Goal: Check status: Check status

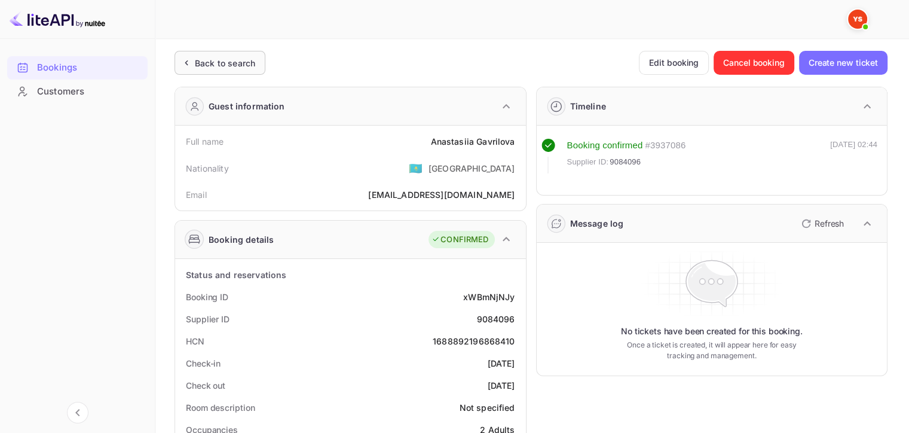
click at [201, 72] on div "Back to search" at bounding box center [220, 63] width 91 height 24
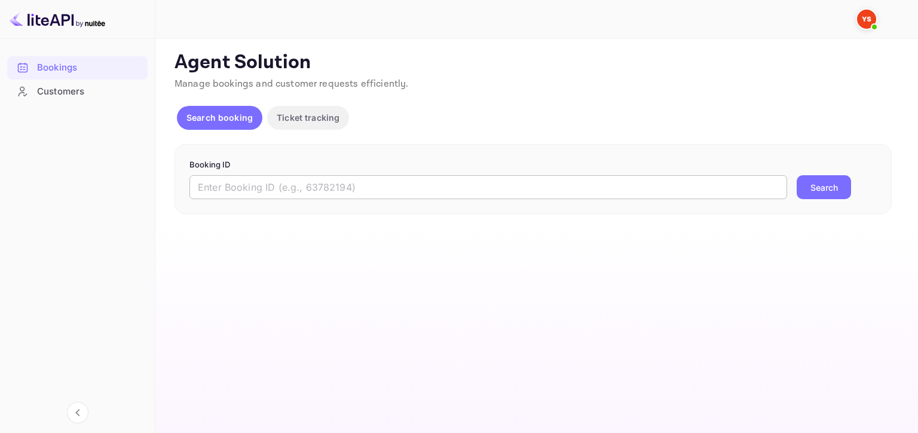
drag, startPoint x: 249, startPoint y: 190, endPoint x: 455, endPoint y: 179, distance: 205.9
click at [249, 190] on input "text" at bounding box center [488, 187] width 598 height 24
paste input "9345367"
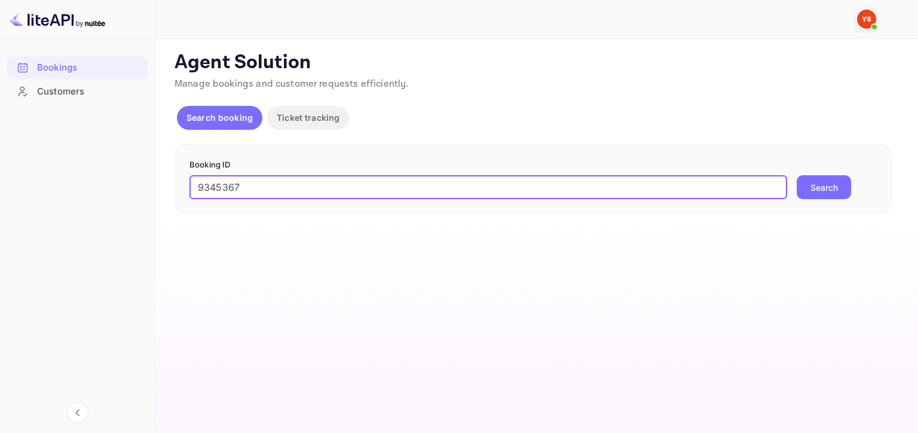
type input "9345367"
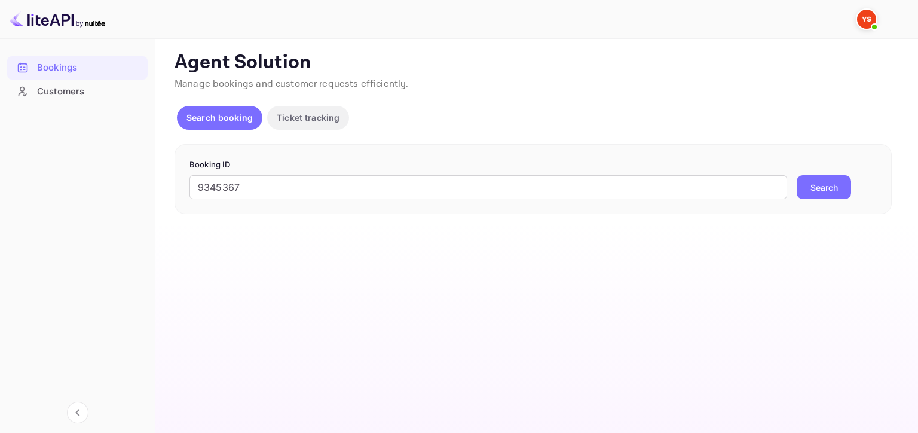
click at [808, 189] on button "Search" at bounding box center [824, 187] width 54 height 24
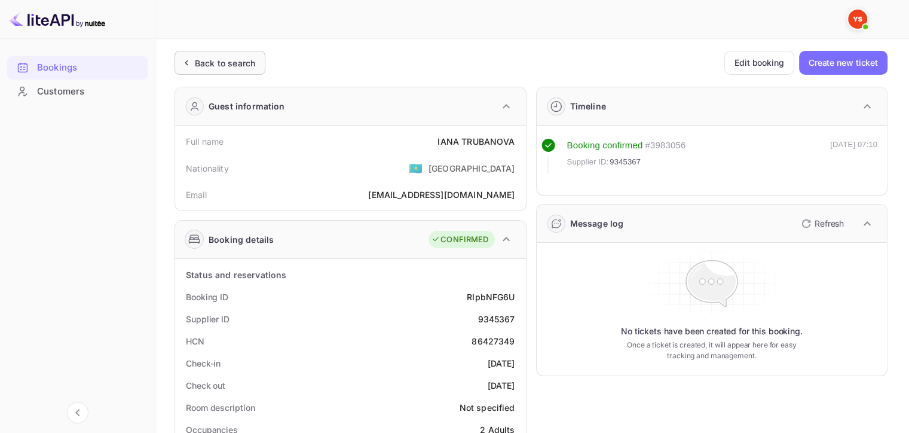
click at [228, 62] on div "Back to search" at bounding box center [225, 63] width 60 height 13
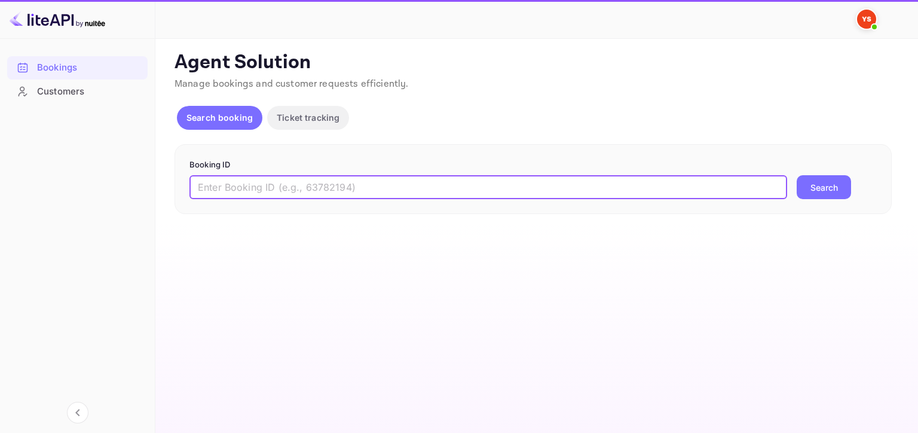
click at [335, 192] on input "text" at bounding box center [488, 187] width 598 height 24
paste input "9130666"
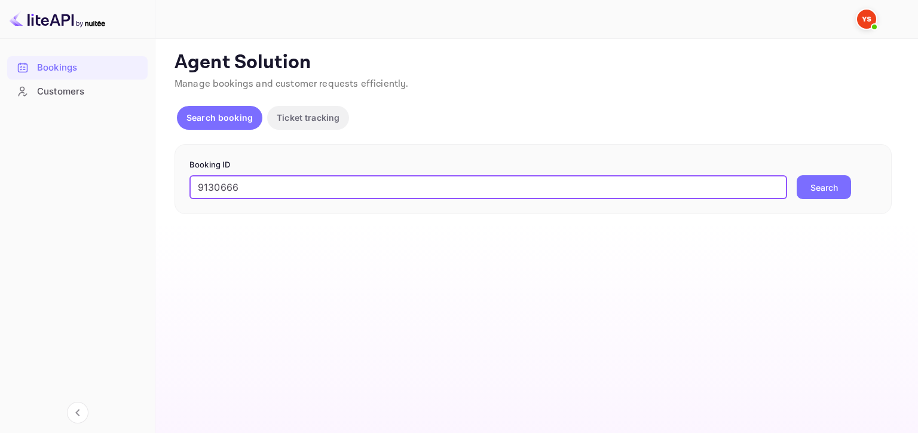
type input "9130666"
click at [843, 191] on button "Search" at bounding box center [824, 187] width 54 height 24
